Goal: Transaction & Acquisition: Purchase product/service

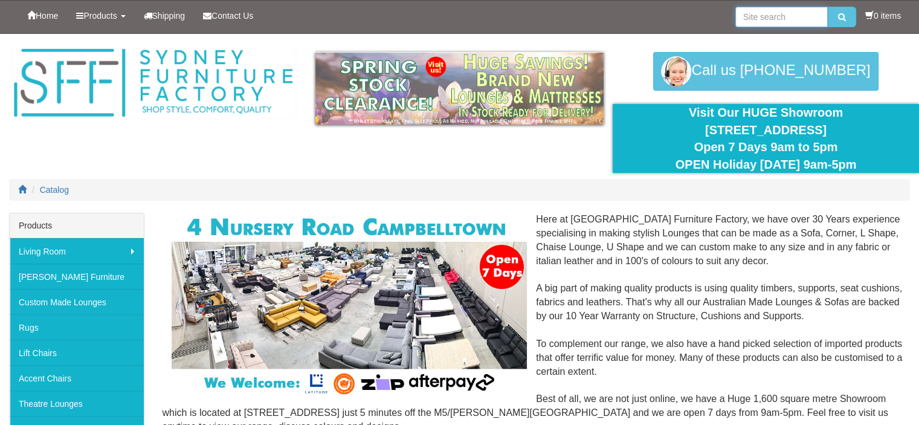
click at [772, 17] on input "search" at bounding box center [782, 17] width 92 height 21
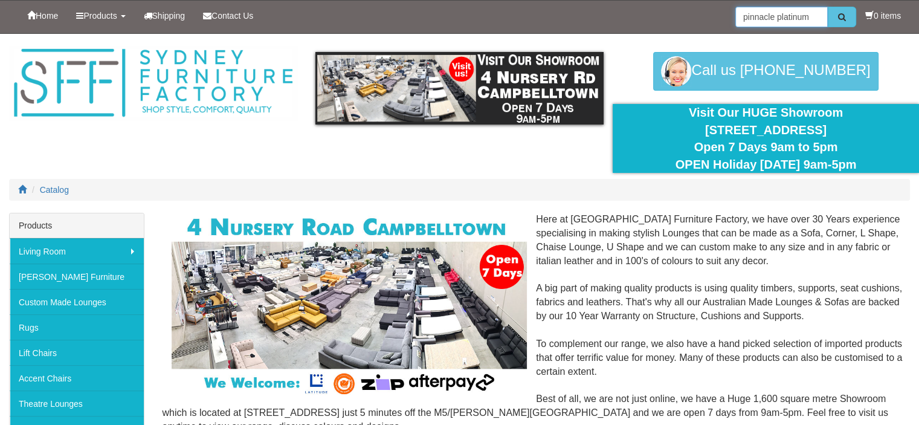
type input "pinnacle platinum"
click at [839, 13] on icon "submit" at bounding box center [842, 17] width 8 height 8
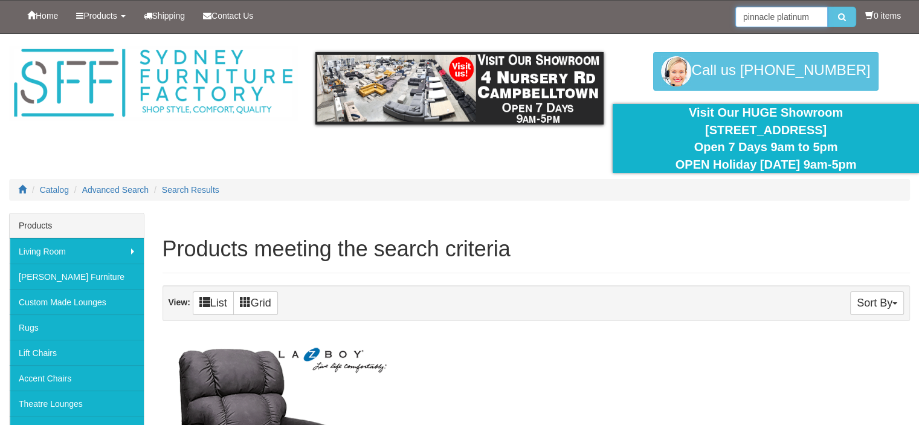
click at [809, 15] on input "pinnacle platinum" at bounding box center [782, 17] width 92 height 21
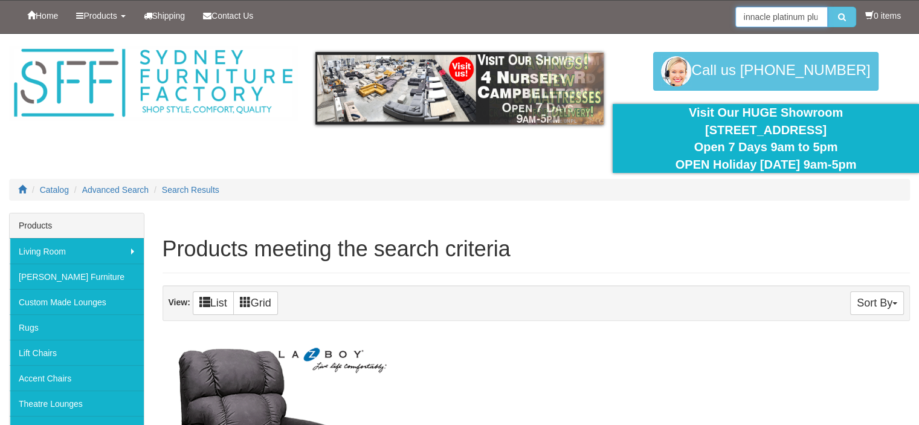
scroll to position [0, 8]
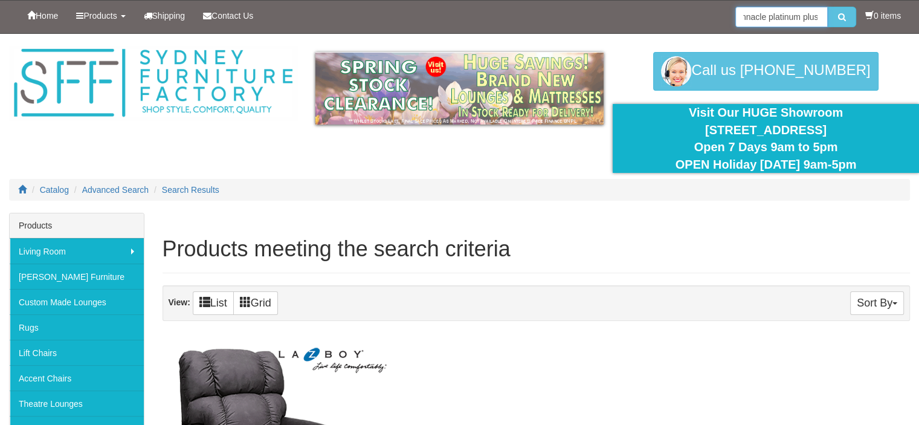
type input "pinnacle platinum plus"
click at [828, 7] on button "submit" at bounding box center [842, 17] width 28 height 21
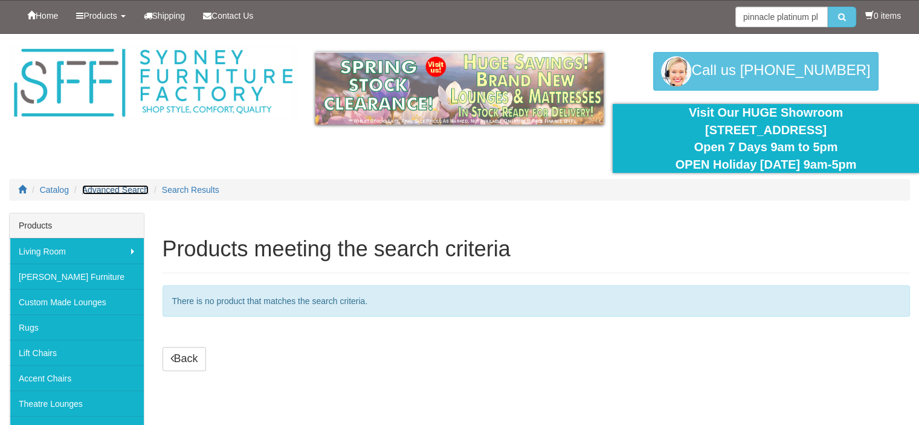
click at [128, 190] on span "Advanced Search" at bounding box center [115, 190] width 67 height 10
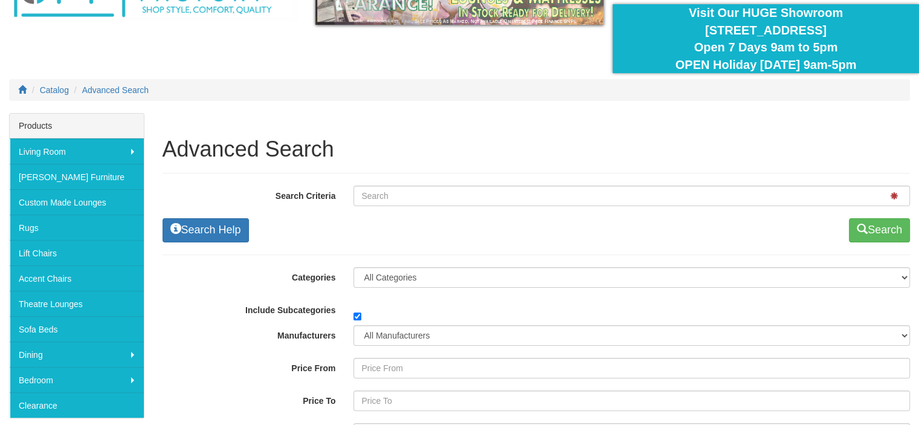
scroll to position [121, 0]
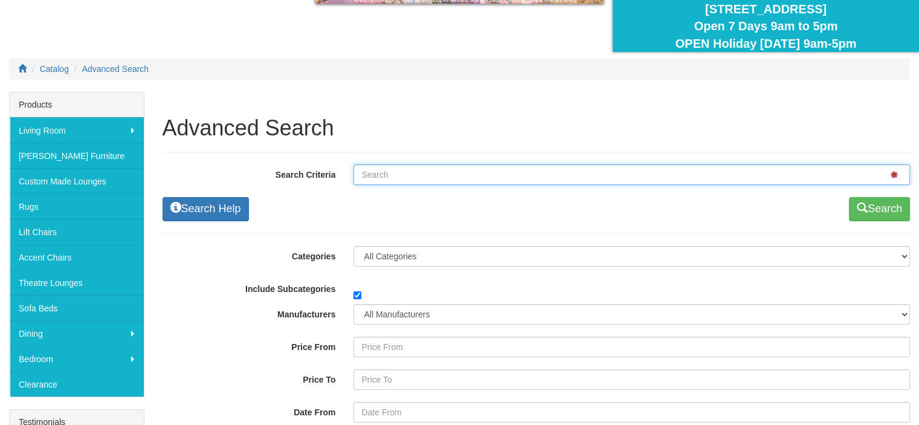
click at [389, 172] on input "Search Criteria" at bounding box center [632, 174] width 557 height 21
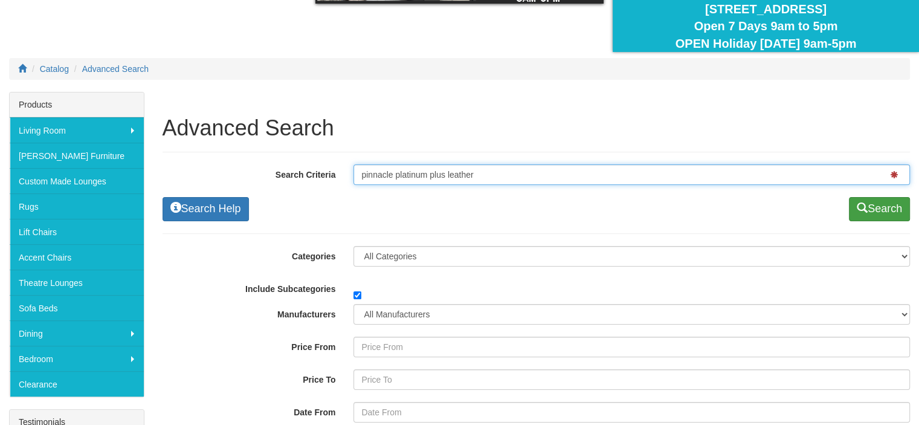
type input "pinnacle platinum plus leather"
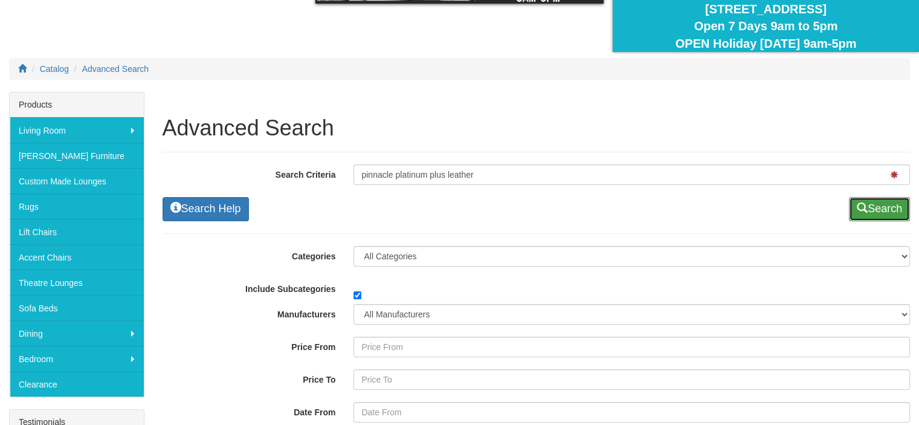
click at [876, 204] on button "Search" at bounding box center [879, 209] width 61 height 24
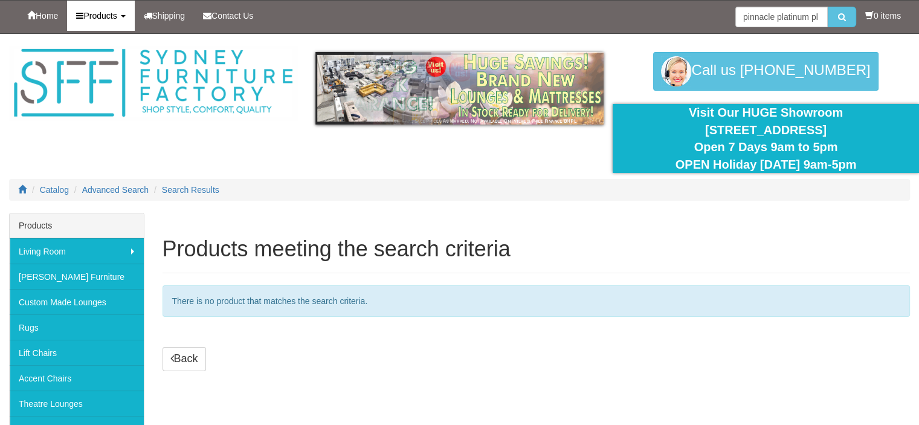
click at [126, 15] on b at bounding box center [123, 16] width 5 height 2
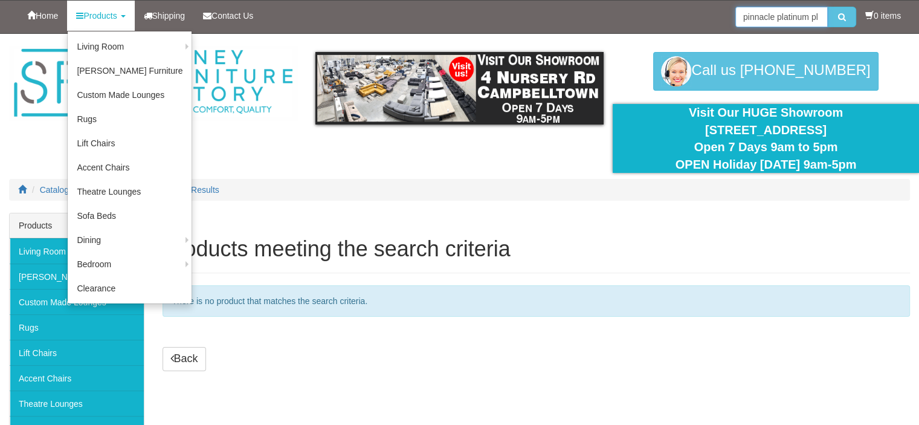
drag, startPoint x: 817, startPoint y: 14, endPoint x: 465, endPoint y: 177, distance: 387.8
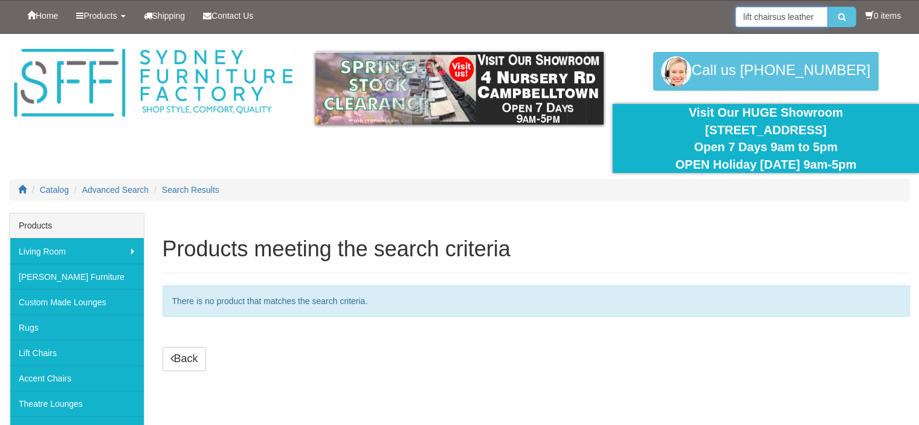
click at [783, 15] on input "lift chairsus leather" at bounding box center [782, 17] width 92 height 21
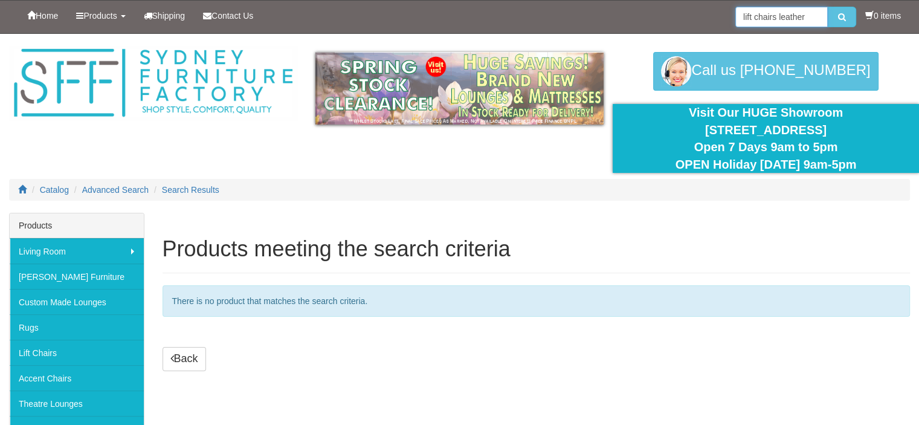
type input "lift chairs leather"
click at [828, 7] on button "submit" at bounding box center [842, 17] width 28 height 21
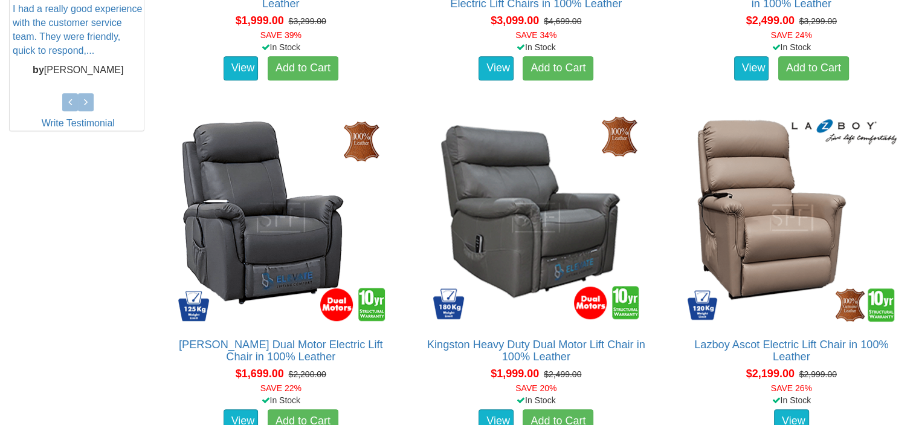
scroll to position [604, 0]
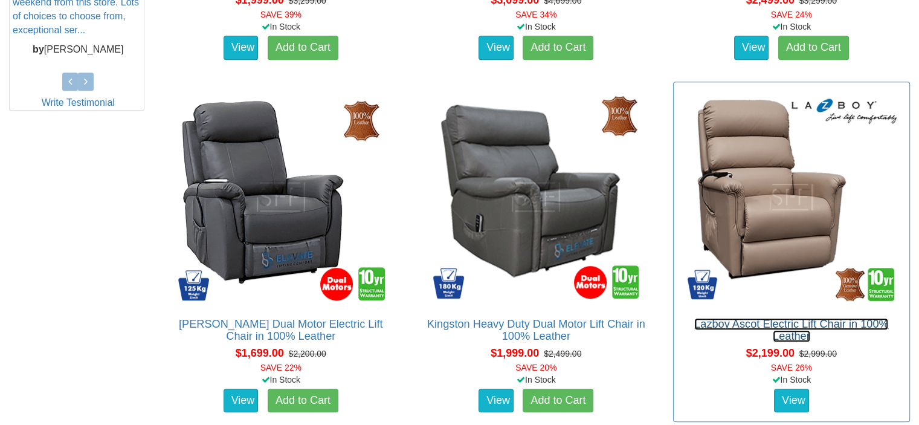
click at [751, 320] on link "Lazboy Ascot Electric Lift Chair in 100% Leather" at bounding box center [792, 330] width 194 height 24
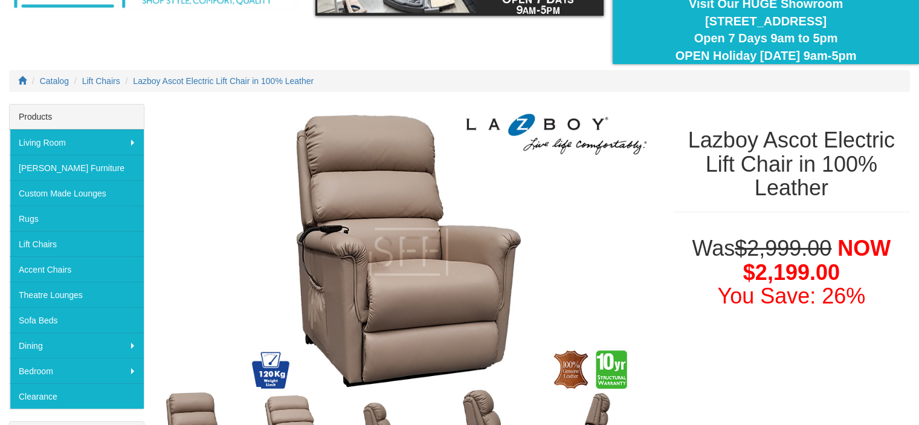
scroll to position [15, 0]
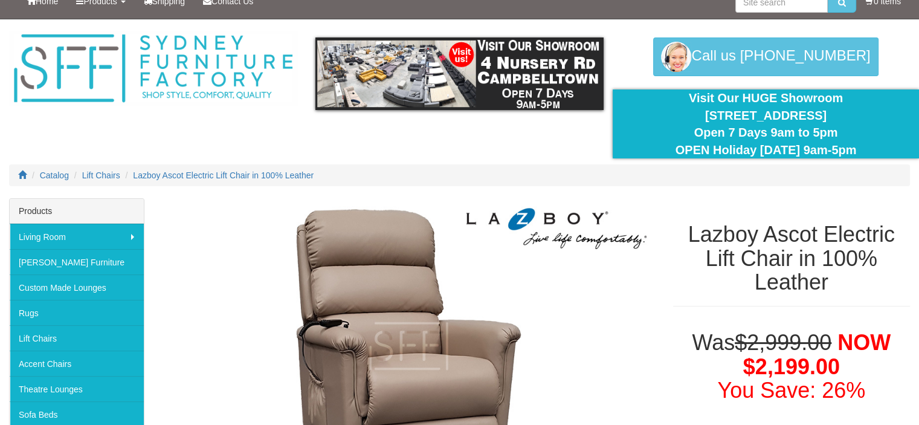
click at [528, 161] on div at bounding box center [459, 108] width 919 height 179
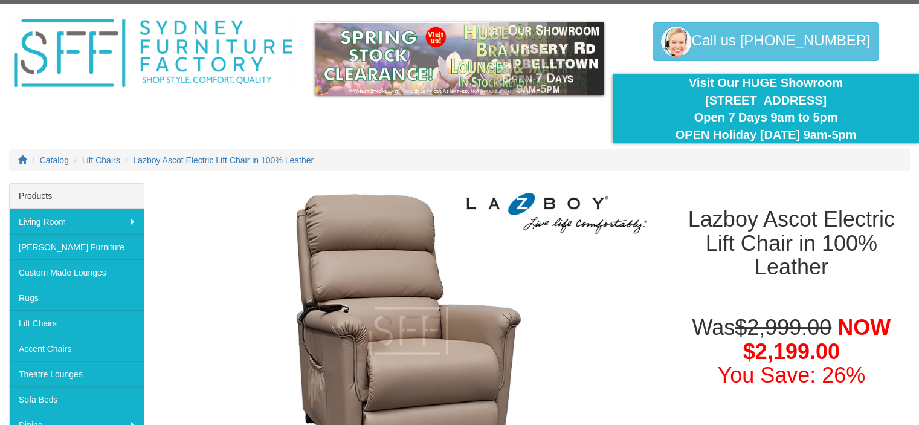
scroll to position [0, 0]
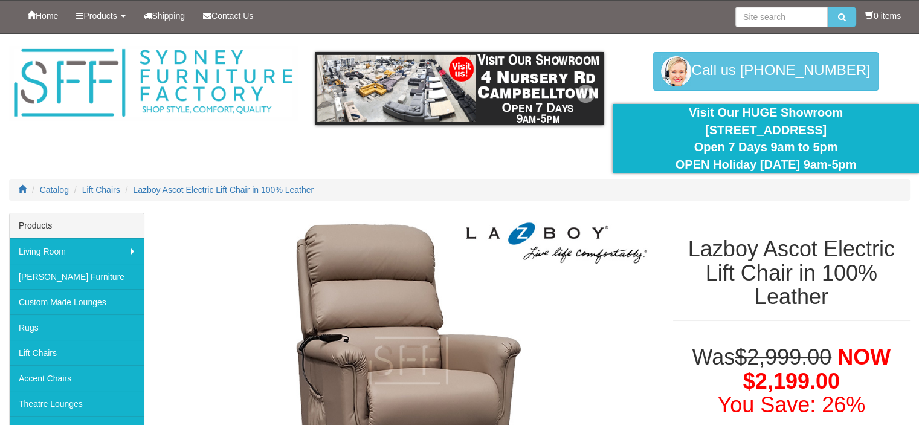
click at [481, 94] on img at bounding box center [460, 88] width 288 height 73
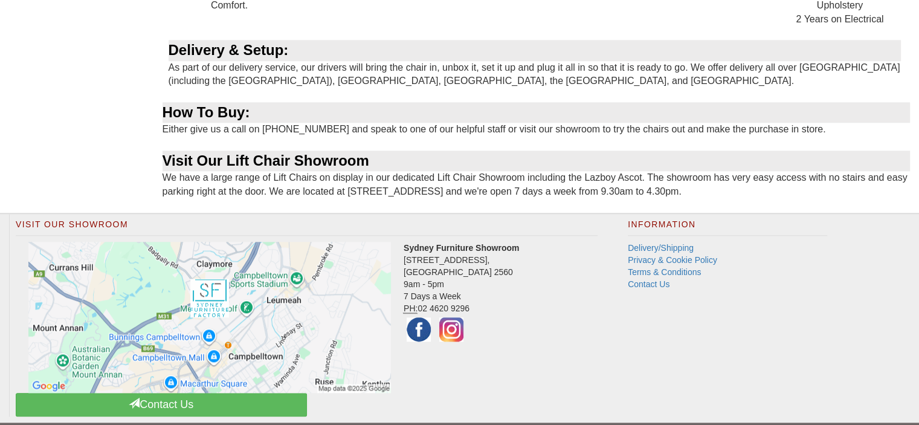
scroll to position [1269, 0]
